Goal: Information Seeking & Learning: Learn about a topic

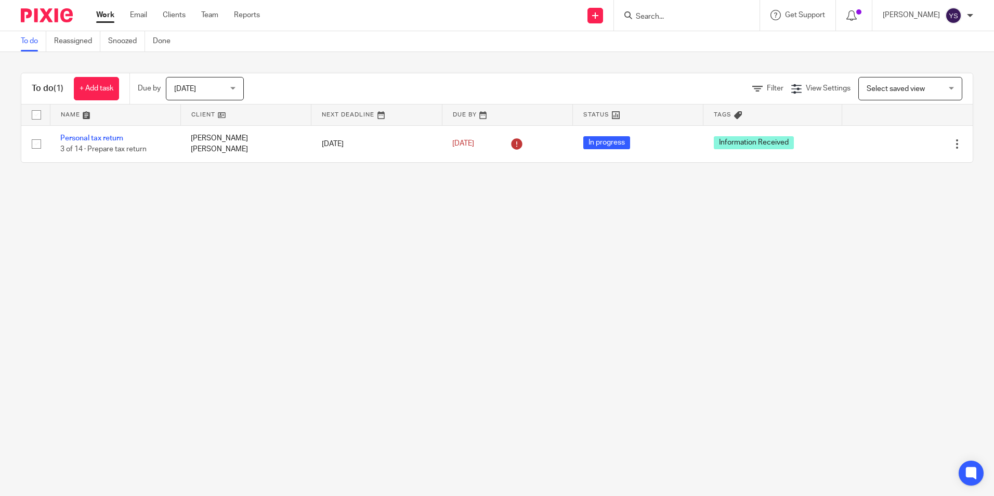
click at [702, 20] on input "Search" at bounding box center [682, 16] width 94 height 9
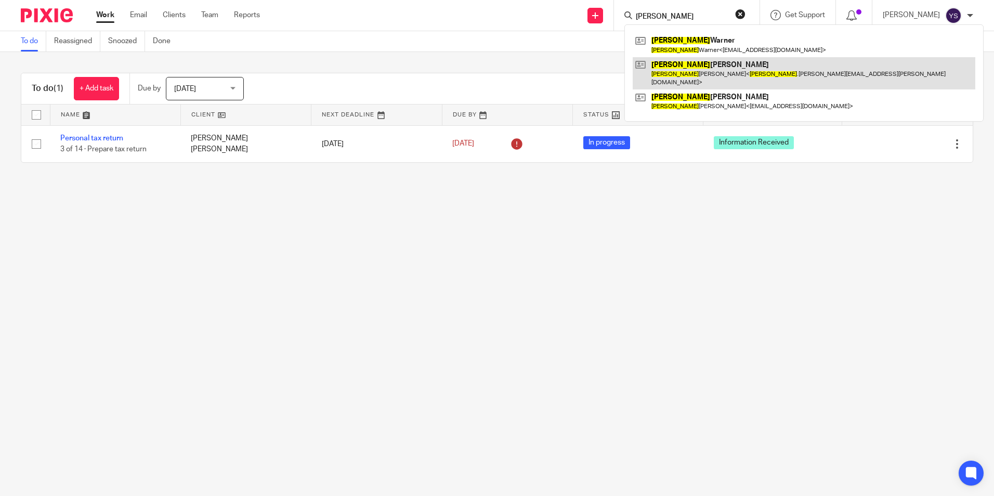
type input "[PERSON_NAME]"
click at [684, 64] on link at bounding box center [804, 73] width 343 height 32
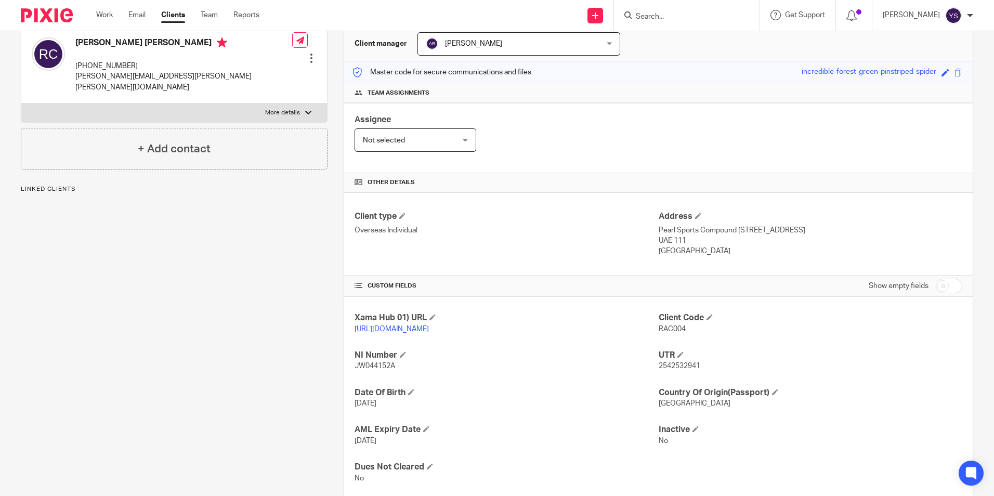
scroll to position [104, 0]
click at [459, 136] on div "Not selected Not selected" at bounding box center [416, 138] width 122 height 23
click at [559, 147] on div "Assignee Not selected Not selected Not selected Aarshika Awale Aayush Niraula A…" at bounding box center [658, 137] width 629 height 70
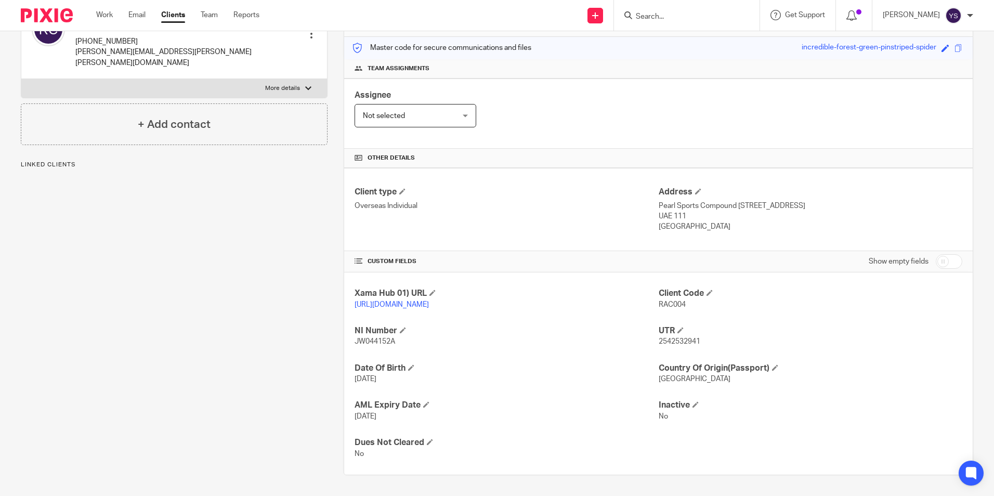
scroll to position [138, 0]
drag, startPoint x: 654, startPoint y: 341, endPoint x: 695, endPoint y: 340, distance: 41.1
click at [695, 340] on span "2542532941" at bounding box center [680, 341] width 42 height 7
copy span "2542532941"
click at [627, 404] on h4 "AML Expiry Date" at bounding box center [507, 405] width 304 height 11
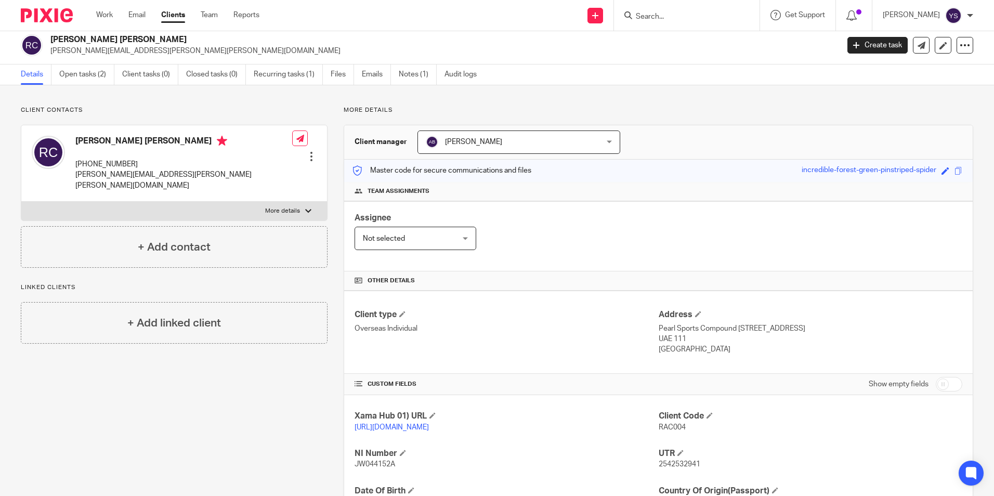
scroll to position [0, 0]
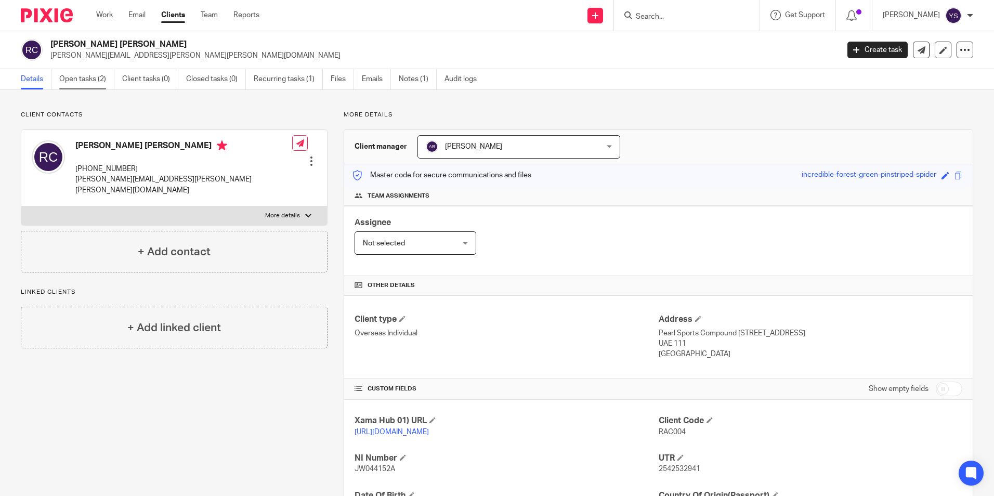
click at [90, 77] on link "Open tasks (2)" at bounding box center [86, 79] width 55 height 20
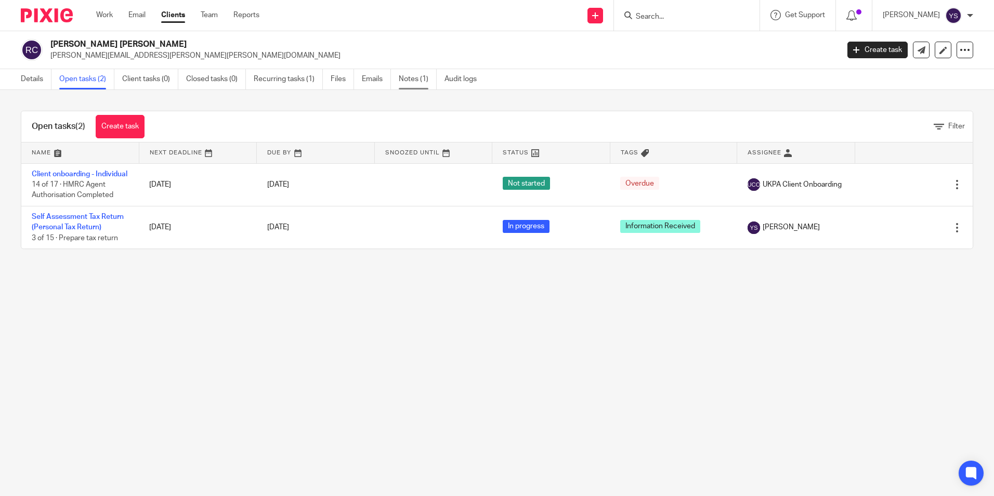
click at [411, 79] on link "Notes (1)" at bounding box center [418, 79] width 38 height 20
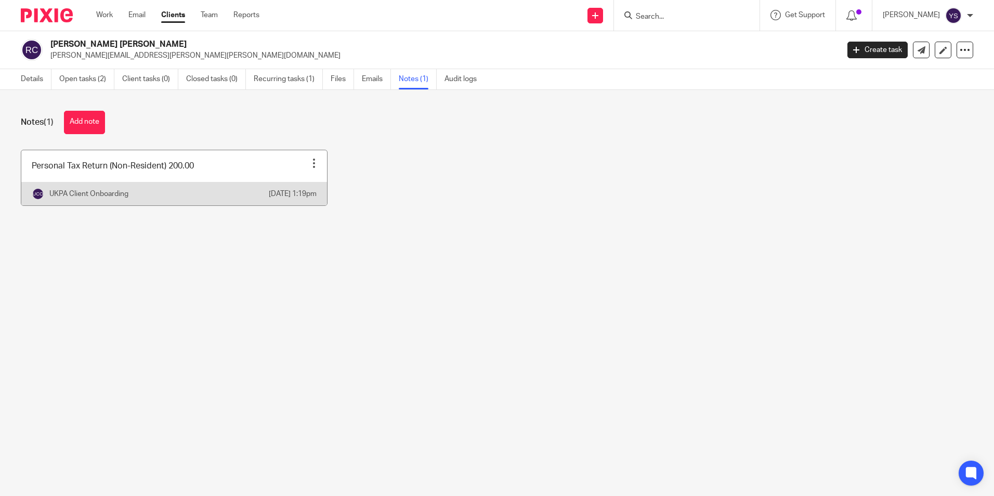
click at [165, 179] on link at bounding box center [174, 177] width 306 height 55
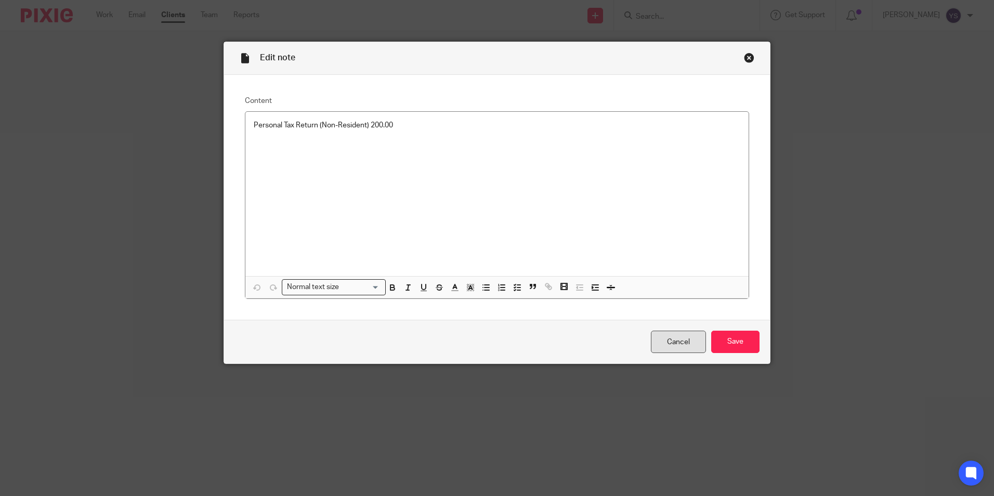
click at [664, 347] on link "Cancel" at bounding box center [678, 342] width 55 height 22
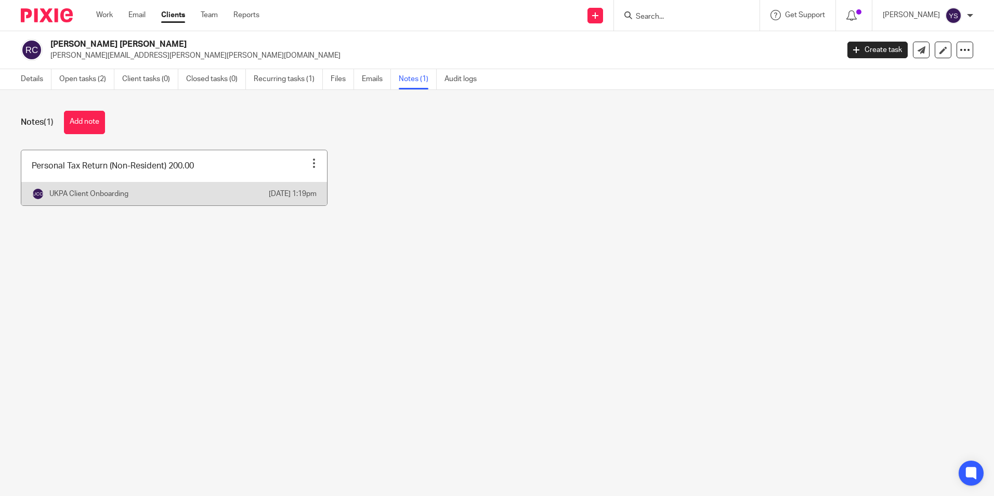
click at [309, 161] on div at bounding box center [314, 163] width 10 height 10
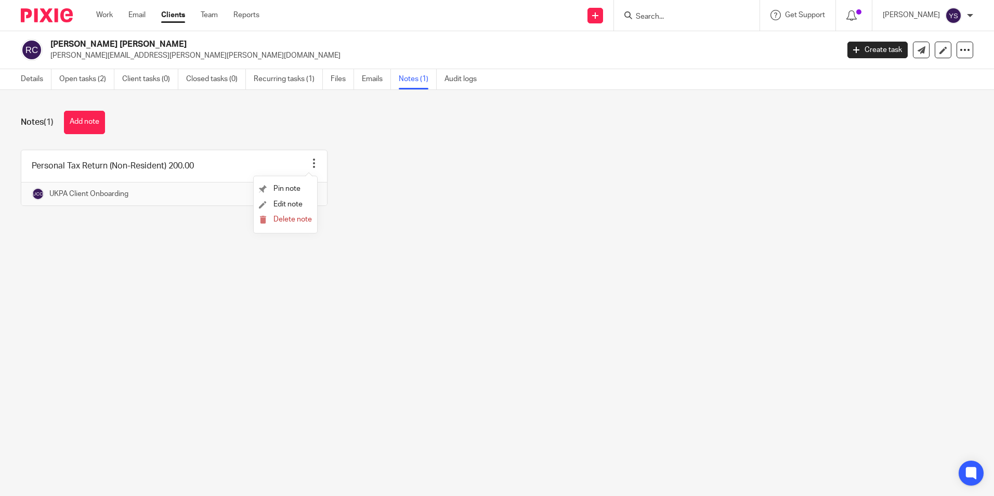
click at [404, 160] on div "Personal Tax Return (Non-Resident) 200.00 Pin note Edit note Delete note UKPA C…" at bounding box center [489, 186] width 969 height 72
click at [99, 15] on link "Work" at bounding box center [104, 15] width 17 height 10
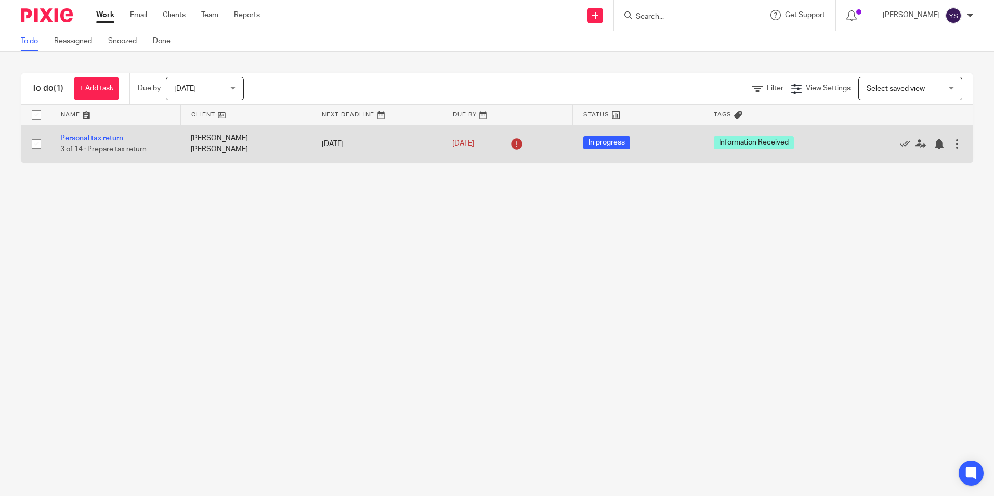
click at [110, 136] on link "Personal tax return" at bounding box center [91, 138] width 63 height 7
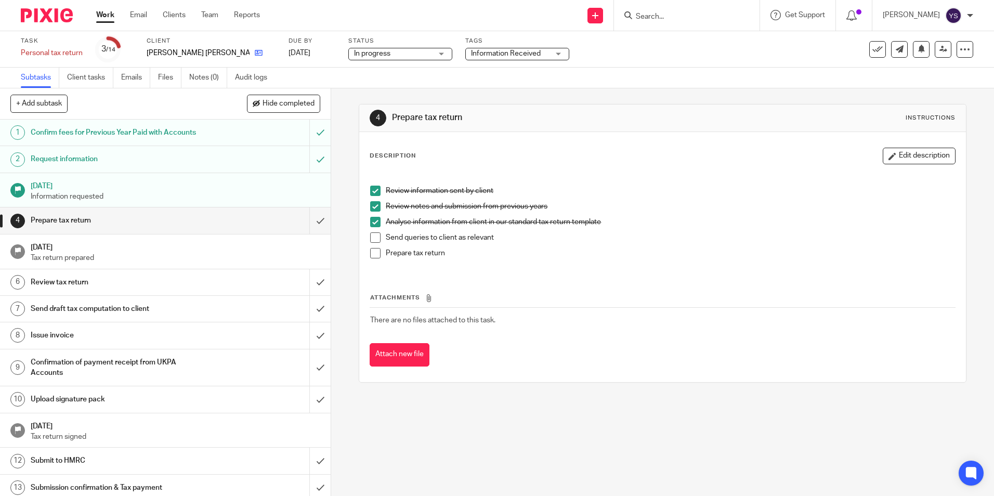
click at [250, 50] on link at bounding box center [256, 53] width 13 height 10
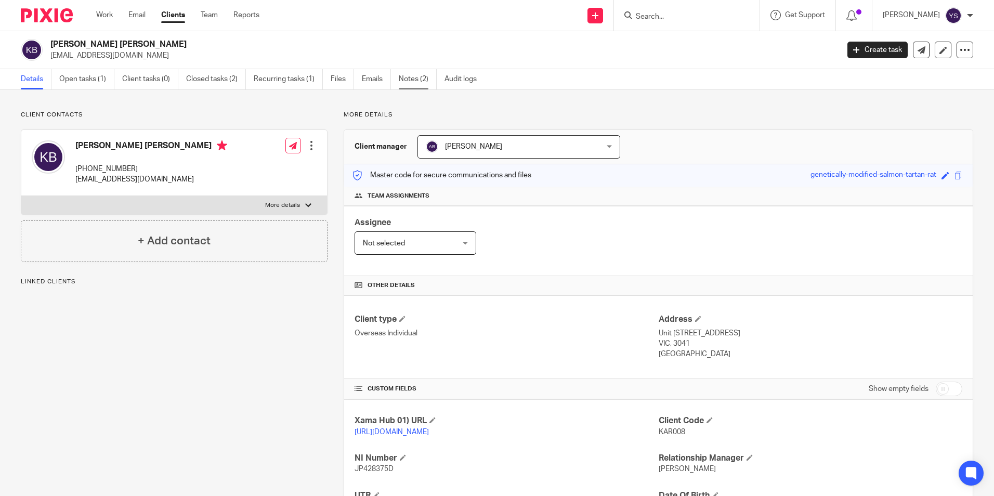
click at [429, 84] on link "Notes (2)" at bounding box center [418, 79] width 38 height 20
